Goal: Task Accomplishment & Management: Manage account settings

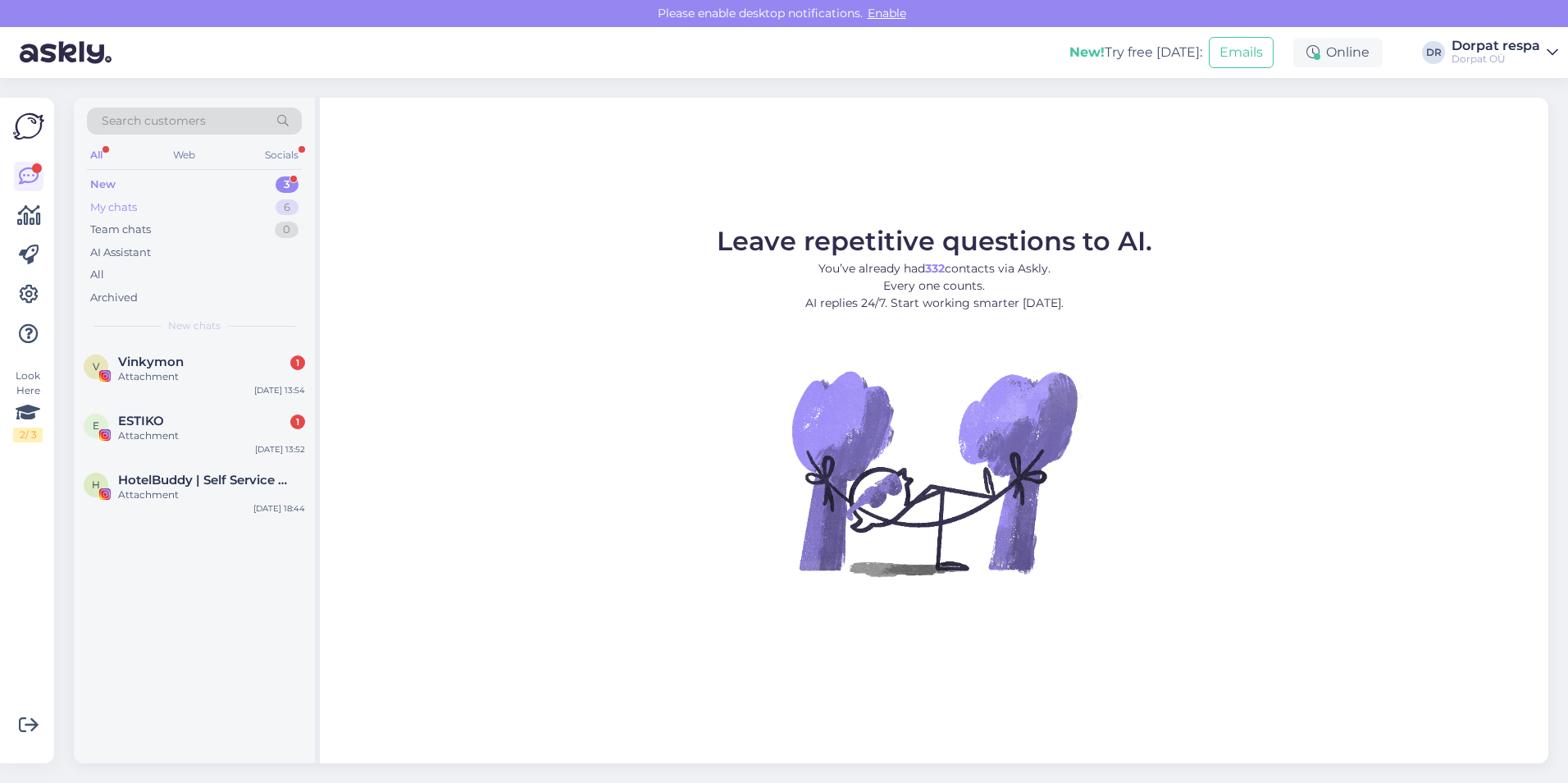
click at [178, 207] on div "My chats 6" at bounding box center [195, 207] width 215 height 23
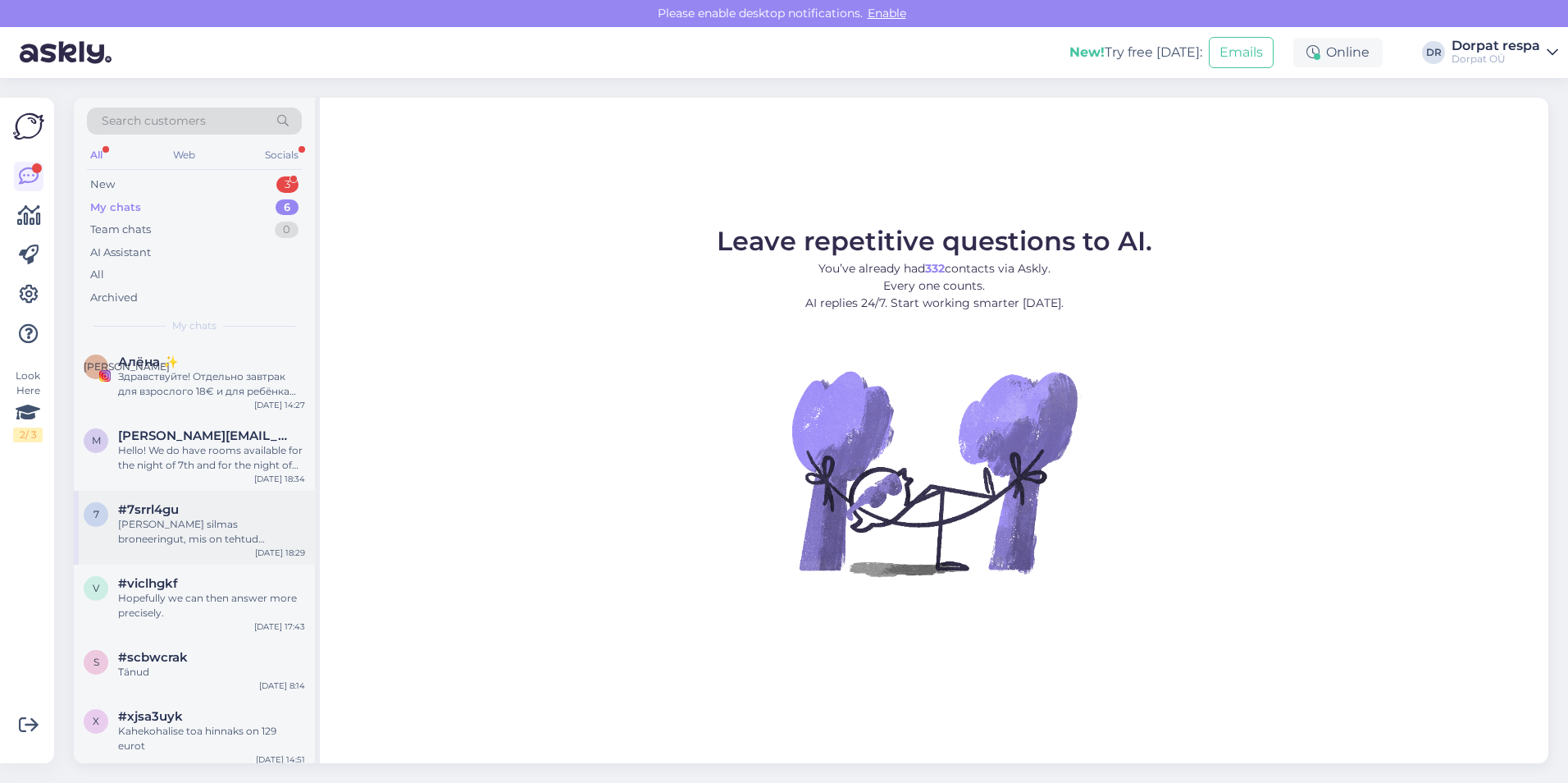
click at [171, 526] on div "[PERSON_NAME] silmas broneeringut, mis on tehtud tänaseks, siis paraku meie sed…" at bounding box center [211, 531] width 187 height 30
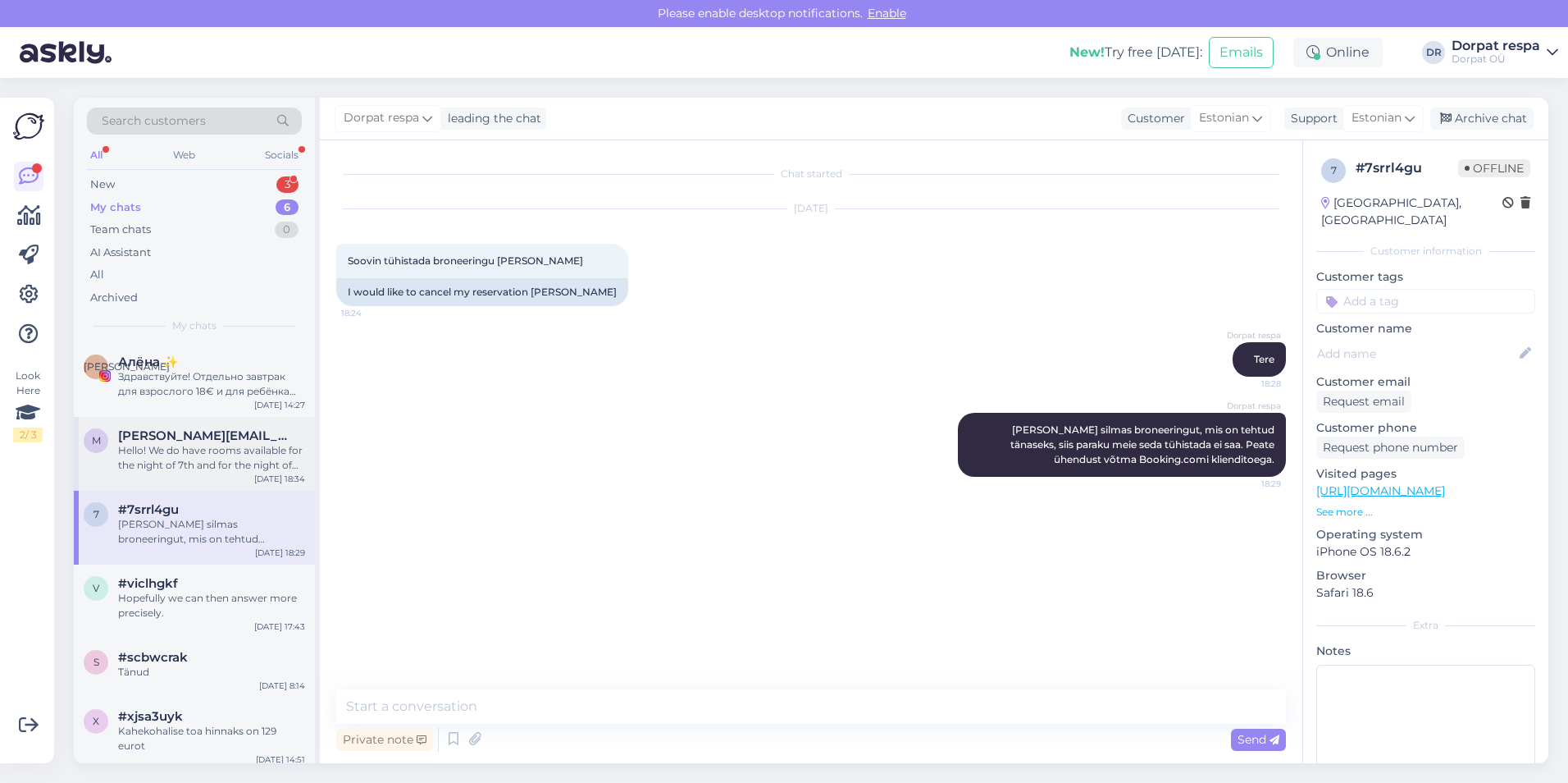
click at [169, 473] on div "m [PERSON_NAME][EMAIL_ADDRESS][PERSON_NAME][DOMAIN_NAME] Hello! We do have room…" at bounding box center [194, 453] width 242 height 73
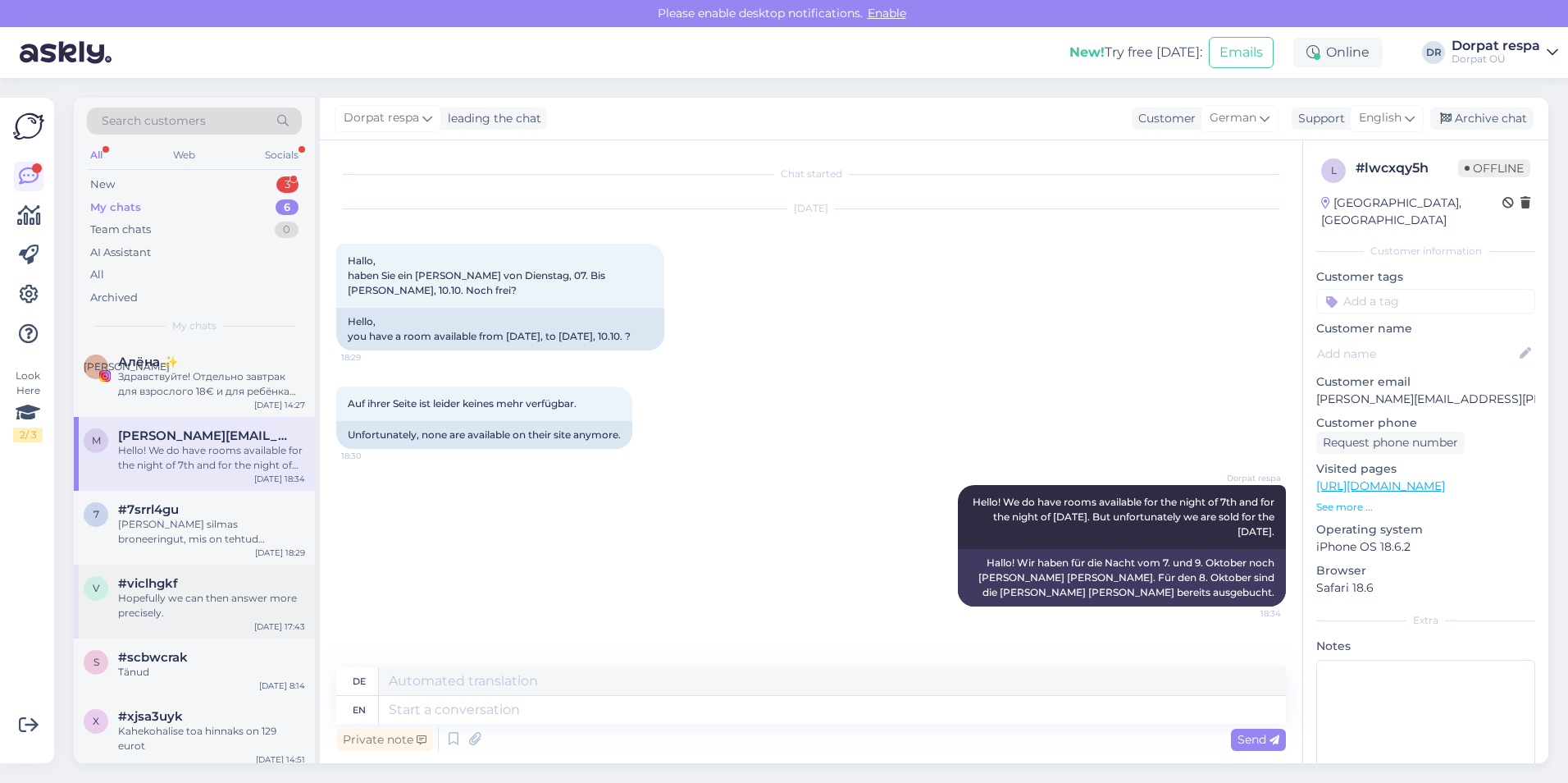
click at [178, 612] on div "Hopefully we can then answer more precisely." at bounding box center [211, 605] width 187 height 30
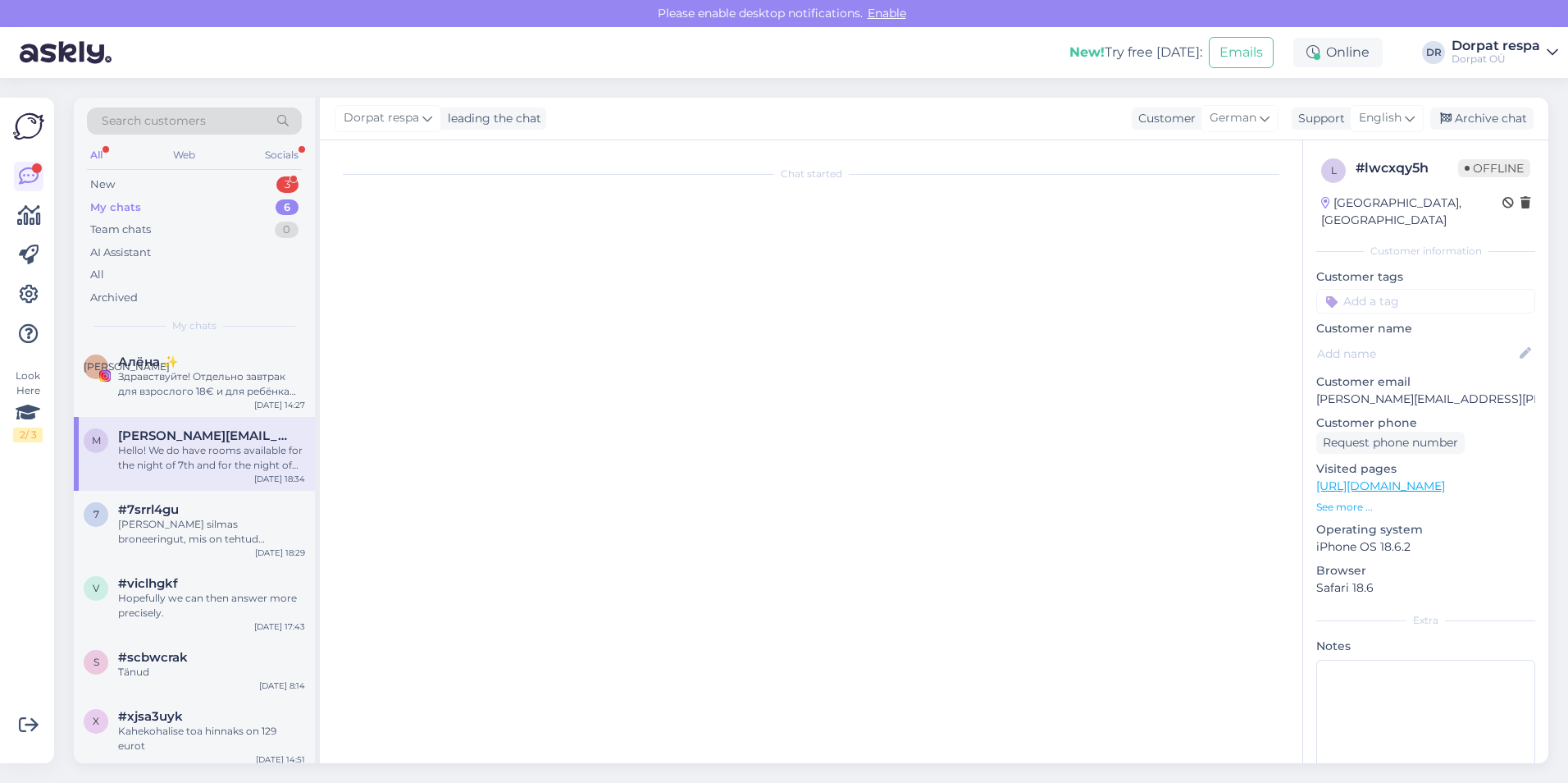
scroll to position [381, 0]
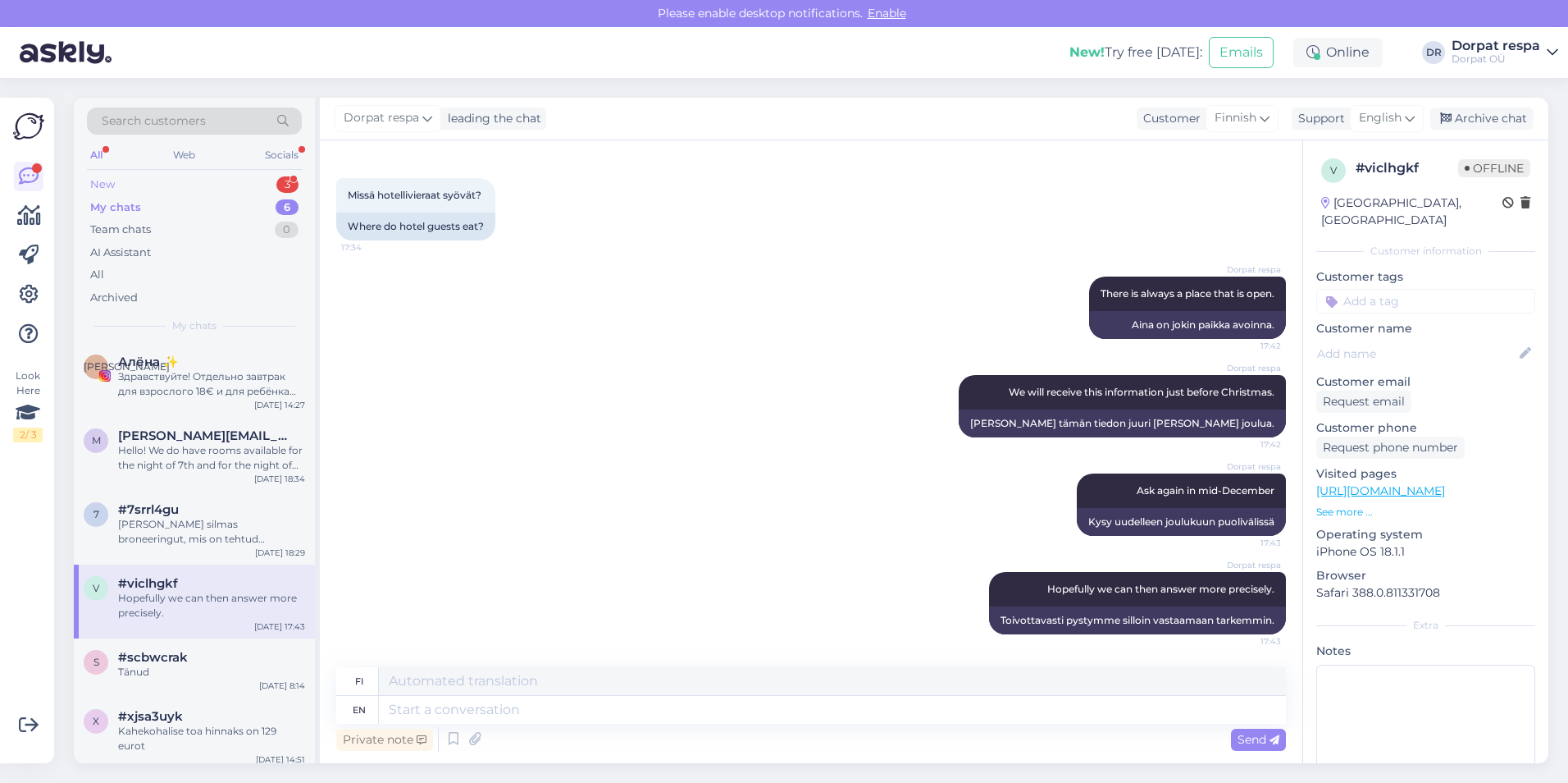
click at [184, 184] on div "New 3" at bounding box center [195, 184] width 215 height 23
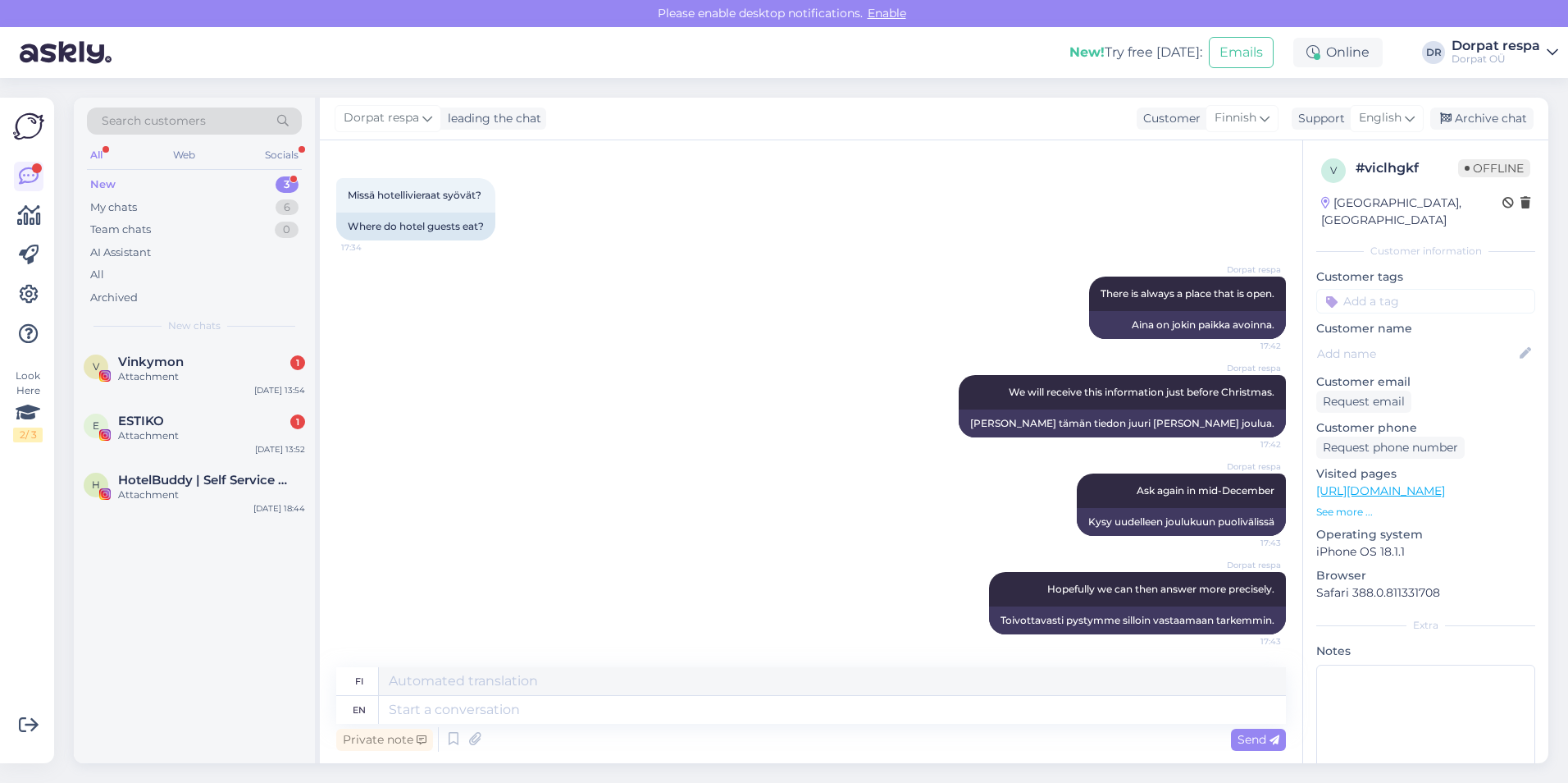
click at [300, 142] on div "Search customers" at bounding box center [195, 126] width 215 height 37
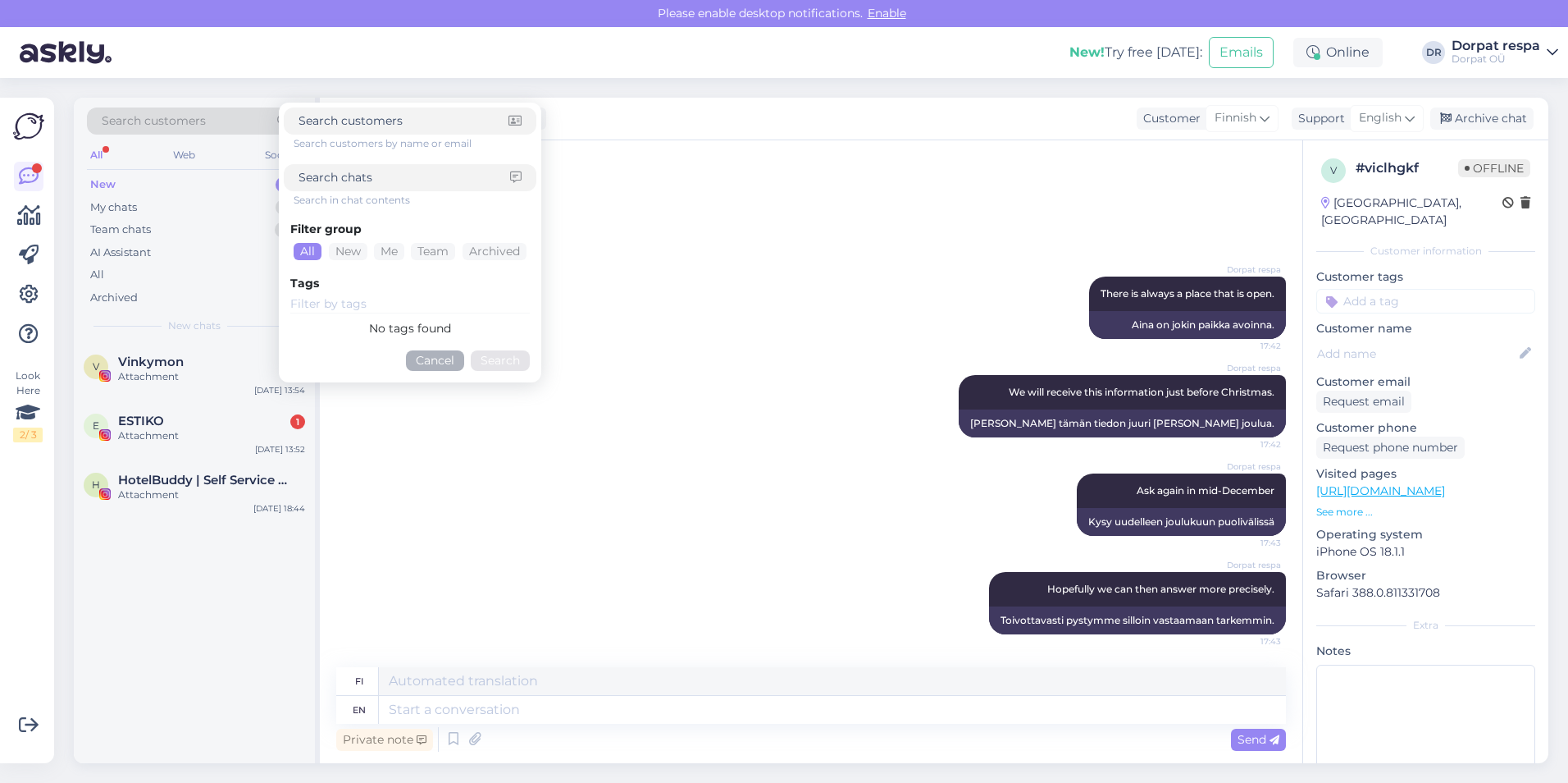
click at [238, 170] on div "Search customers Search customers by name or email Search in chat contents Filt…" at bounding box center [194, 219] width 242 height 245
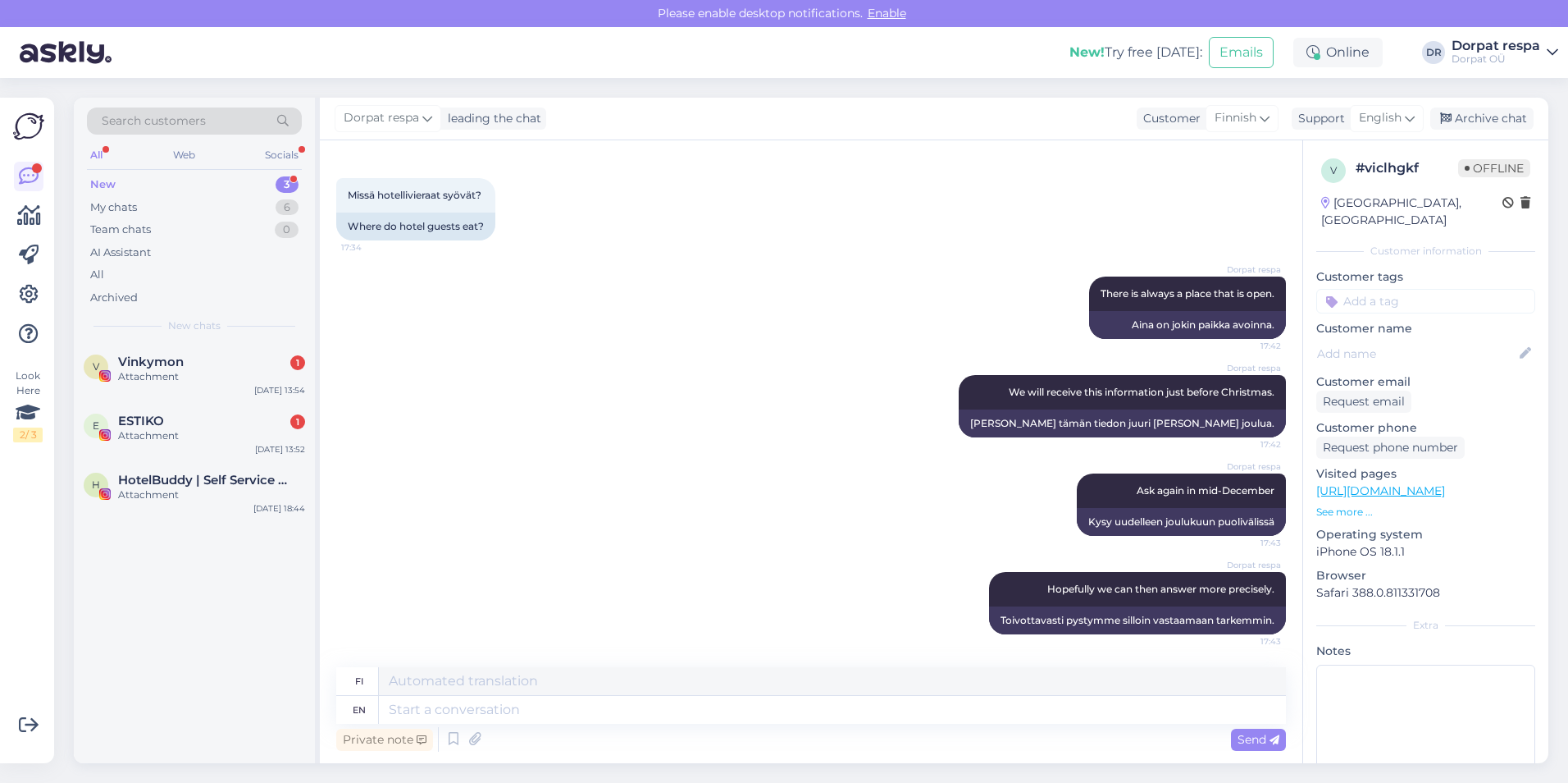
click at [102, 152] on div "All" at bounding box center [96, 155] width 19 height 21
click at [267, 157] on div "Socials" at bounding box center [282, 155] width 40 height 21
click at [167, 146] on div "All Web Socials" at bounding box center [195, 157] width 215 height 26
click at [183, 154] on div "Web" at bounding box center [184, 155] width 29 height 21
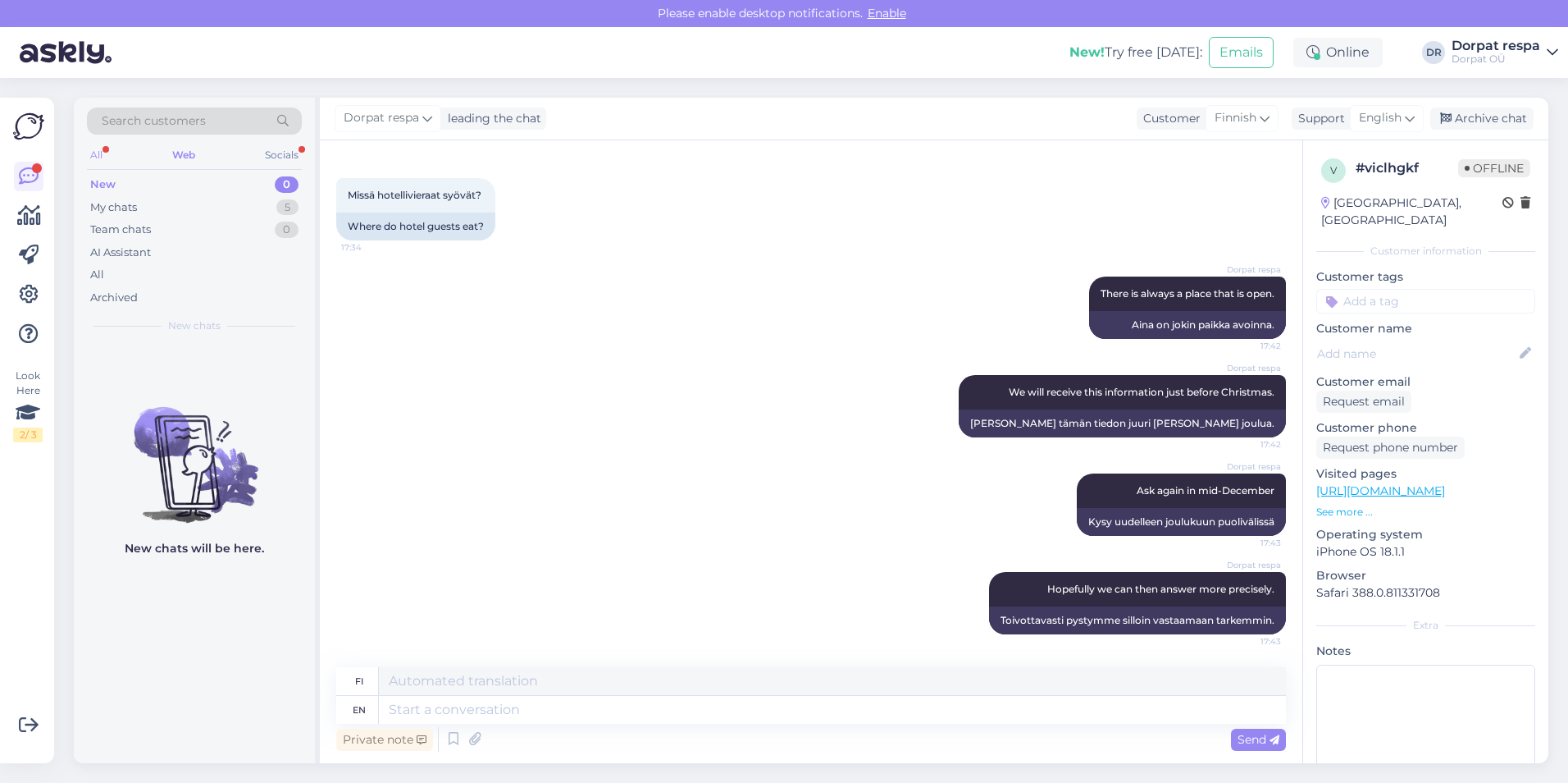
click at [100, 158] on div "All" at bounding box center [96, 155] width 19 height 21
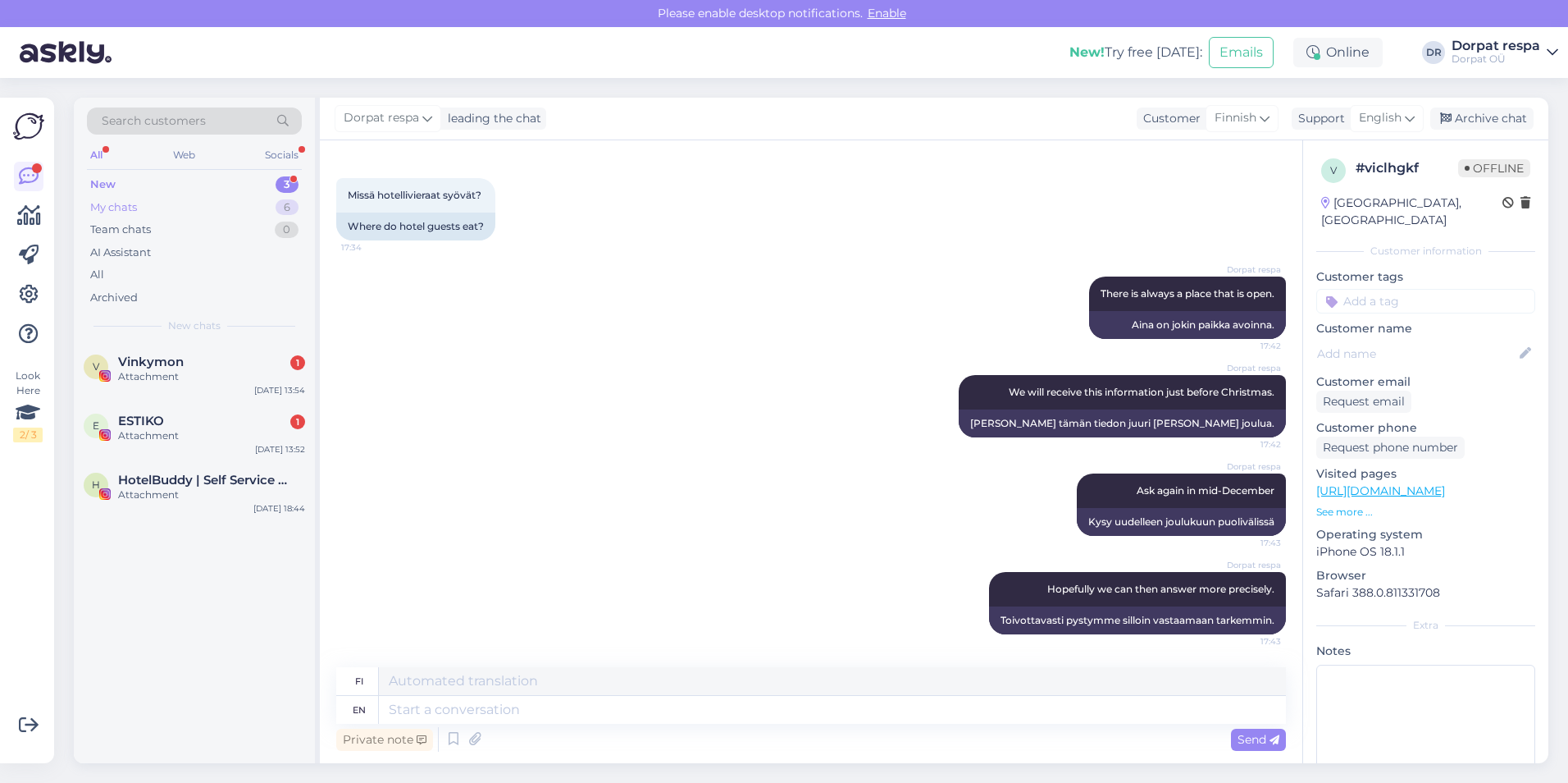
click at [114, 210] on div "My chats" at bounding box center [114, 207] width 47 height 16
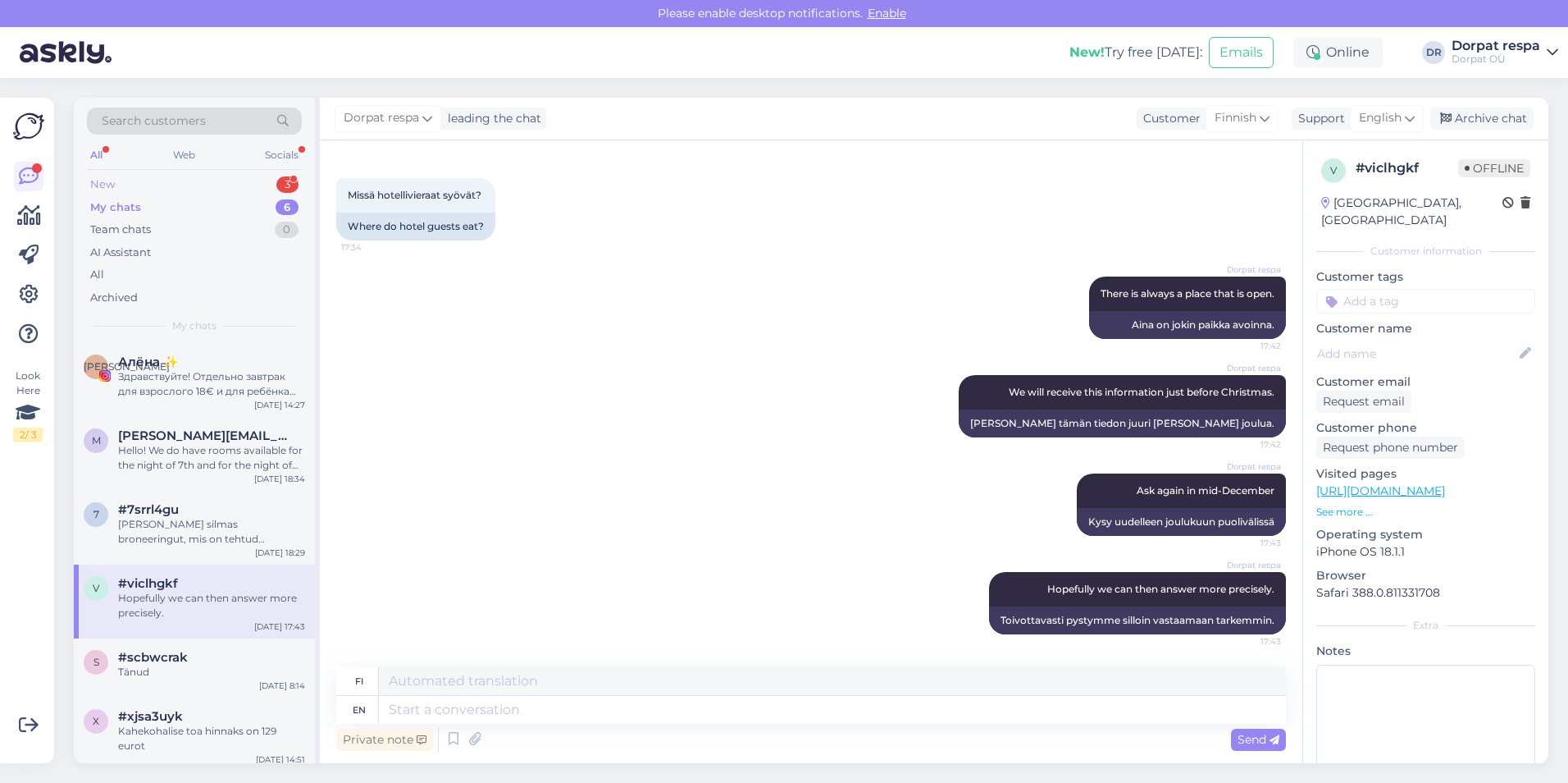
click at [145, 192] on div "New 3" at bounding box center [195, 184] width 215 height 23
